Goal: Navigation & Orientation: Find specific page/section

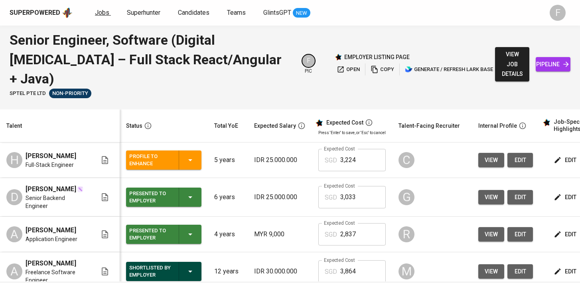
scroll to position [0, 103]
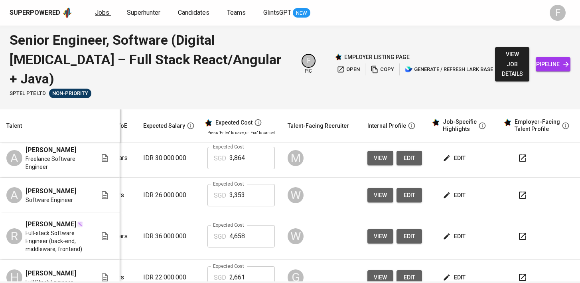
click at [102, 15] on span "Jobs" at bounding box center [102, 13] width 14 height 8
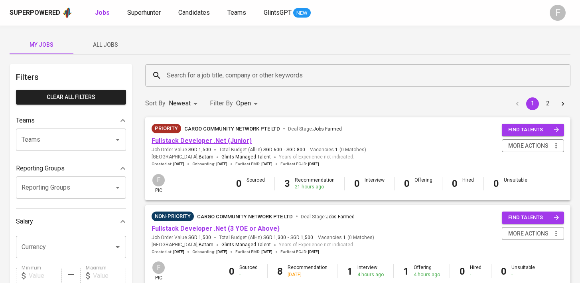
click at [217, 138] on link "Fullstack Developer .Net (Junior)" at bounding box center [202, 141] width 100 height 8
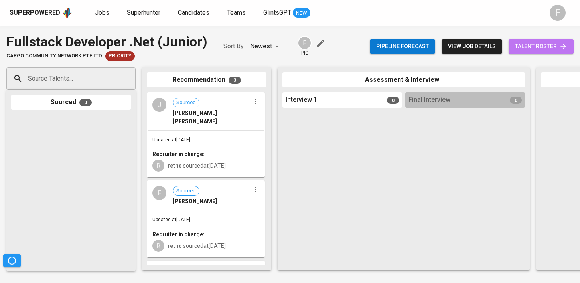
click at [536, 48] on span "talent roster" at bounding box center [541, 47] width 52 height 10
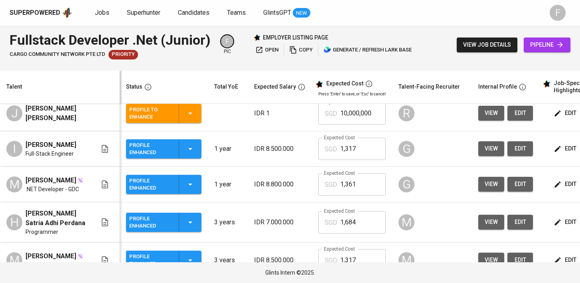
scroll to position [122, 0]
